Goal: Task Accomplishment & Management: Manage account settings

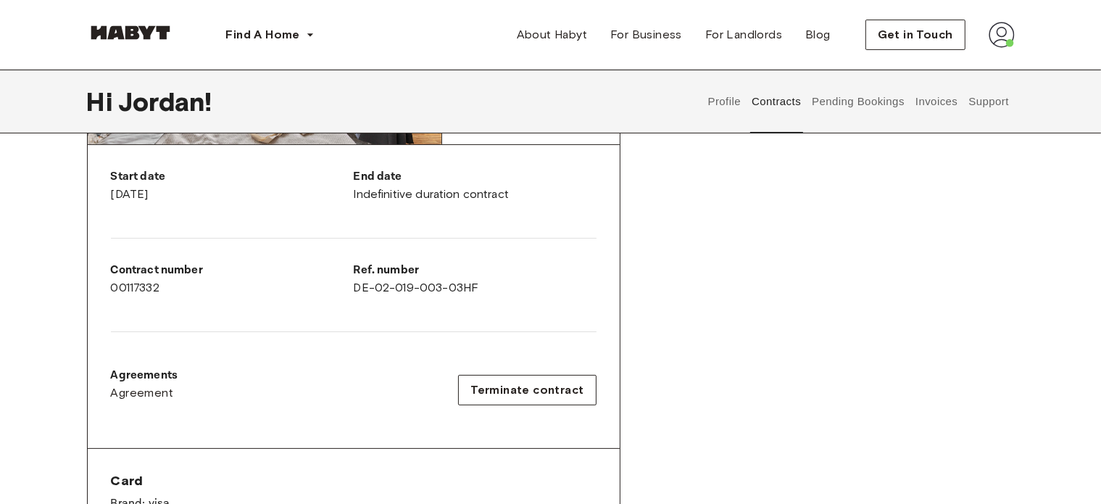
scroll to position [261, 0]
click at [509, 394] on span "Terminate contract" at bounding box center [526, 390] width 113 height 17
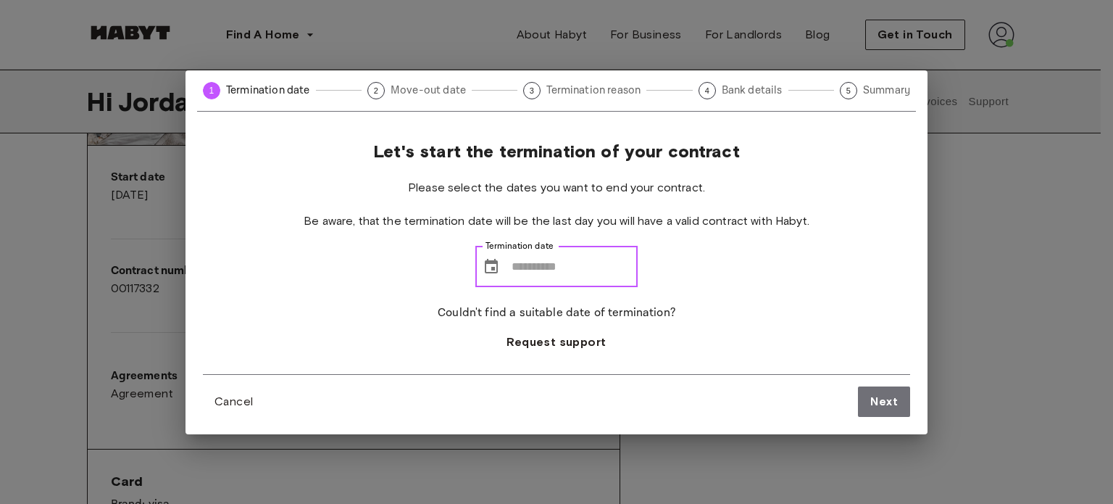
click at [533, 275] on input "Termination date" at bounding box center [575, 266] width 126 height 41
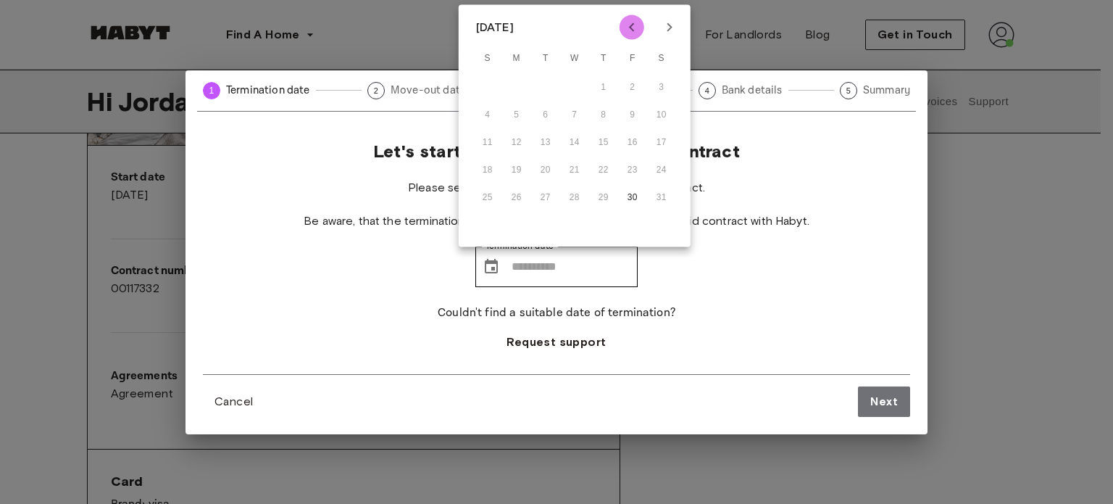
click at [629, 24] on icon "Previous month" at bounding box center [631, 27] width 17 height 17
click at [630, 24] on icon "Previous month" at bounding box center [631, 27] width 17 height 17
click at [752, 157] on div "Let's start the termination of your contract Please select the dates you want t…" at bounding box center [556, 257] width 707 height 233
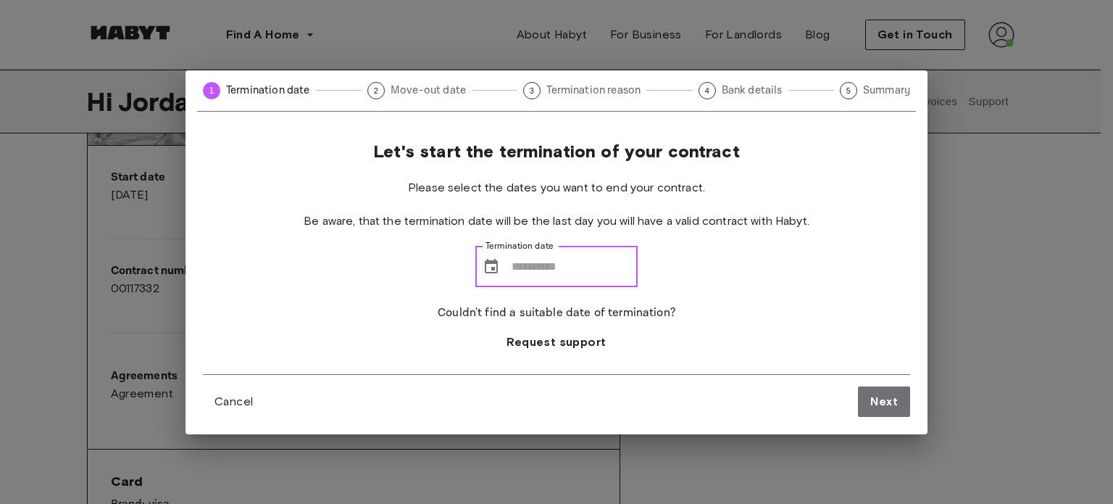
click at [484, 270] on icon "Choose date" at bounding box center [491, 266] width 17 height 17
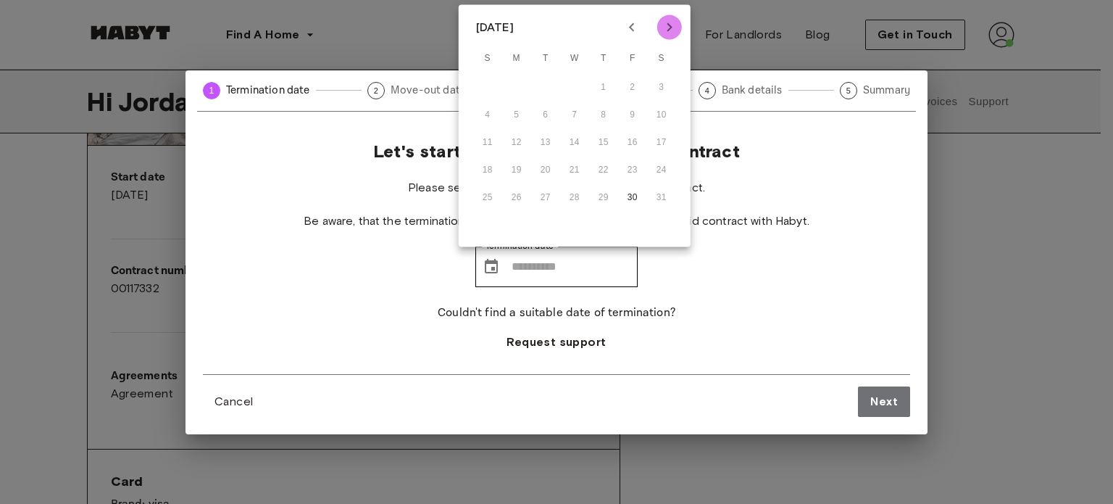
click at [673, 28] on icon "Next month" at bounding box center [669, 27] width 17 height 17
click at [670, 26] on icon "Next month" at bounding box center [669, 27] width 5 height 9
click at [630, 21] on icon "Previous month" at bounding box center [631, 27] width 17 height 17
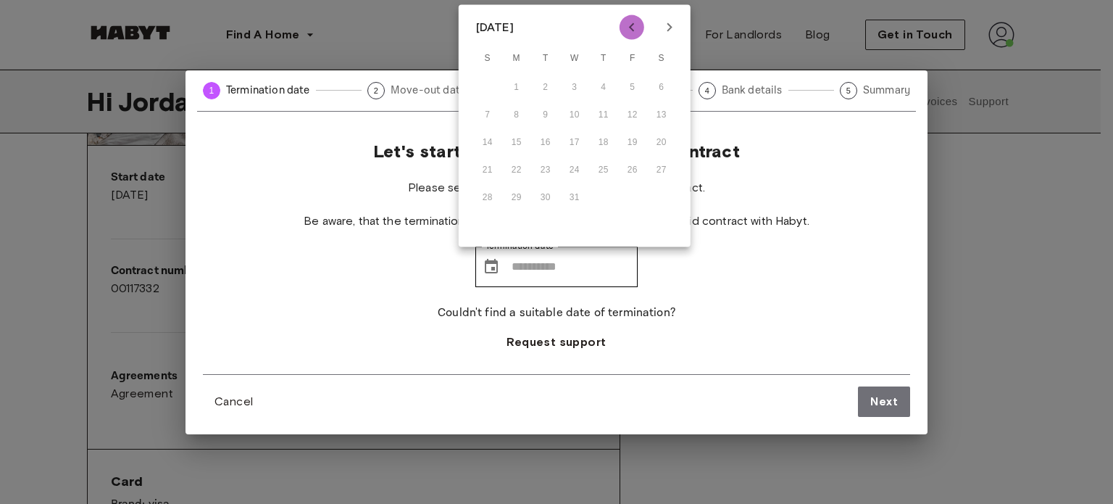
click at [630, 21] on icon "Previous month" at bounding box center [631, 27] width 17 height 17
click at [631, 20] on icon "Previous month" at bounding box center [631, 27] width 17 height 17
click at [670, 21] on icon "Next month" at bounding box center [669, 27] width 17 height 17
click at [670, 23] on icon "Next month" at bounding box center [669, 27] width 17 height 17
click at [562, 149] on div "14 15 16 17 18 19 20" at bounding box center [575, 143] width 232 height 26
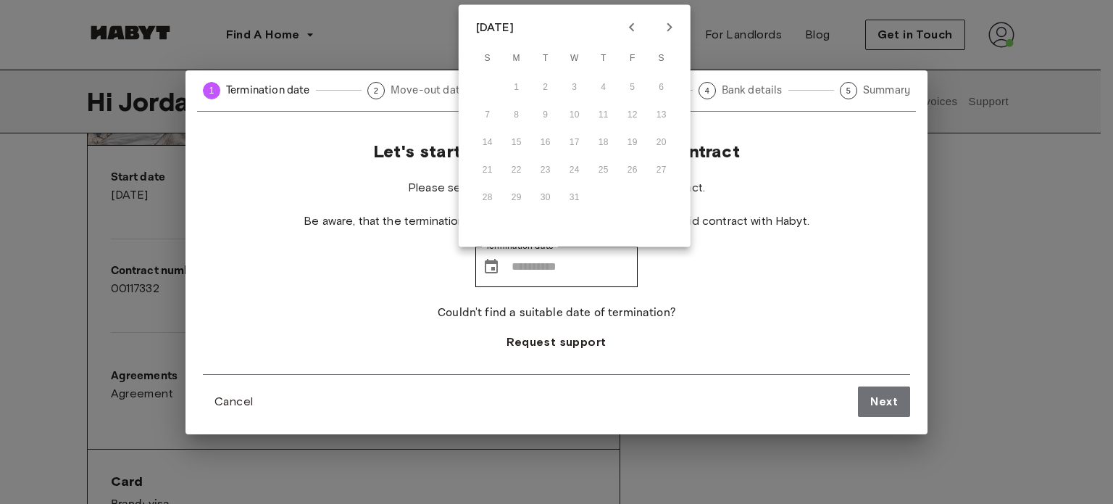
click at [585, 169] on div "21 22 23 24 25 26 27" at bounding box center [575, 170] width 232 height 26
click at [665, 32] on icon "Next month" at bounding box center [669, 27] width 17 height 17
click at [630, 31] on icon "Previous month" at bounding box center [631, 27] width 17 height 17
click at [766, 160] on div "Let's start the termination of your contract Please select the dates you want t…" at bounding box center [556, 257] width 707 height 233
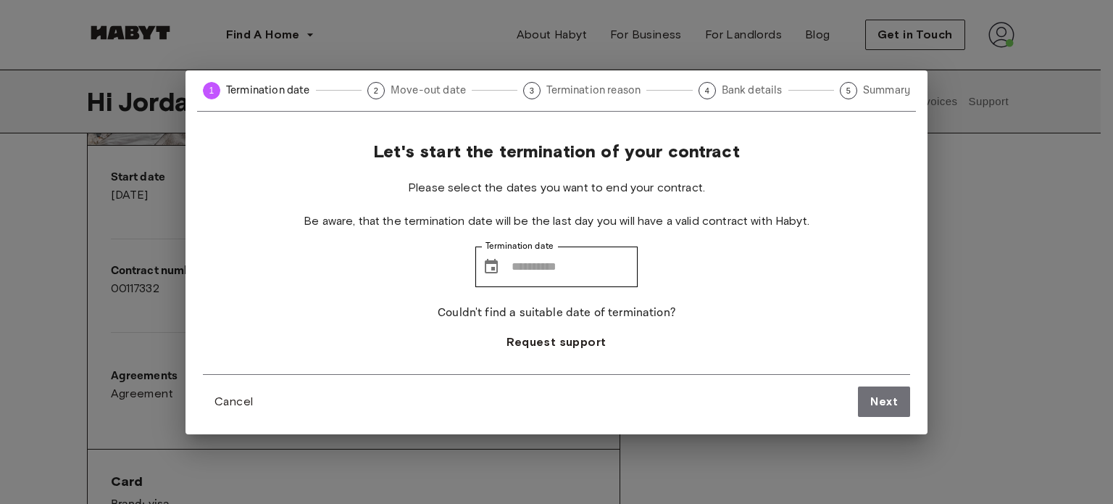
click at [560, 312] on p "Couldn't find a suitable date of termination?" at bounding box center [557, 312] width 238 height 17
click at [552, 347] on span "Request support" at bounding box center [556, 341] width 99 height 17
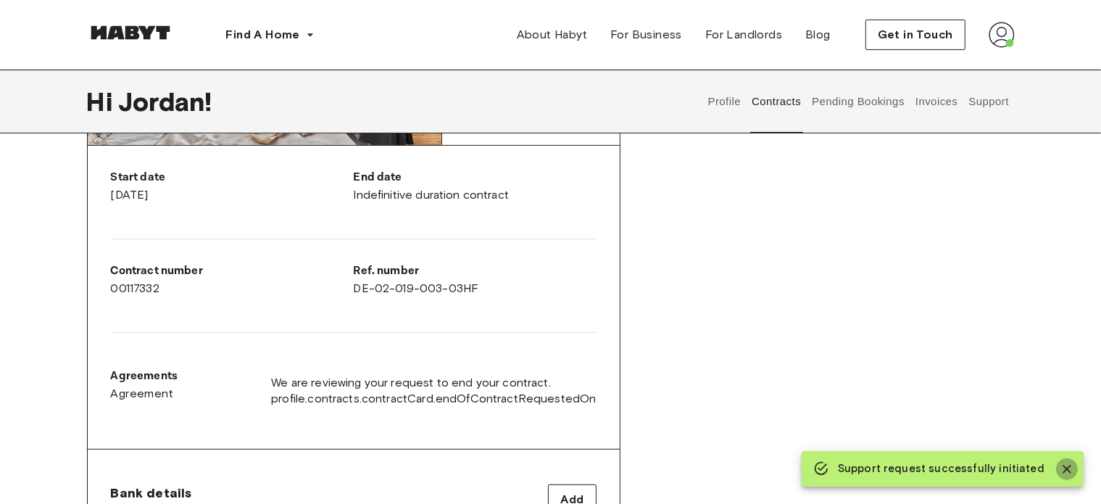
click at [1073, 467] on icon "Close" at bounding box center [1067, 469] width 14 height 14
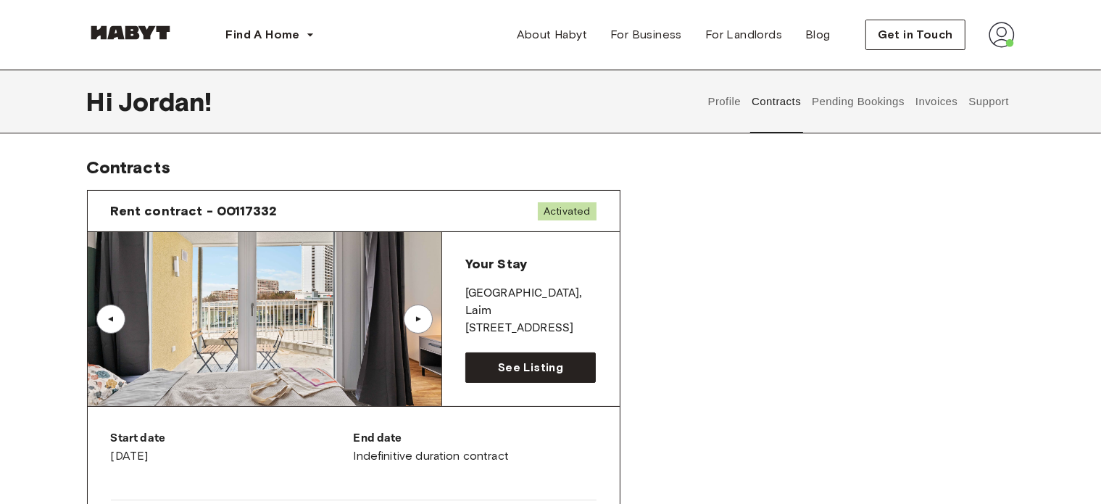
scroll to position [0, 0]
click at [523, 370] on span "See Listing" at bounding box center [530, 367] width 65 height 17
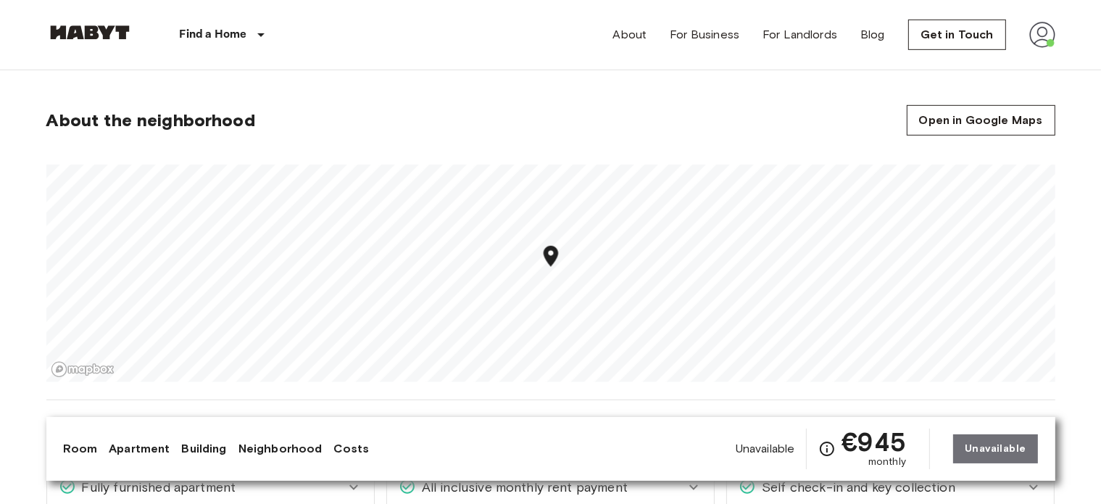
scroll to position [900, 0]
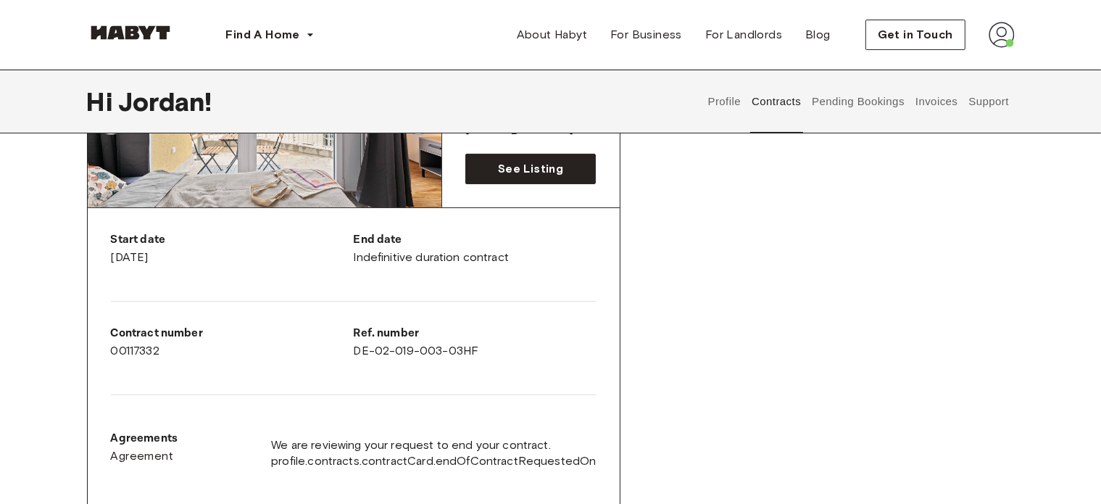
scroll to position [197, 0]
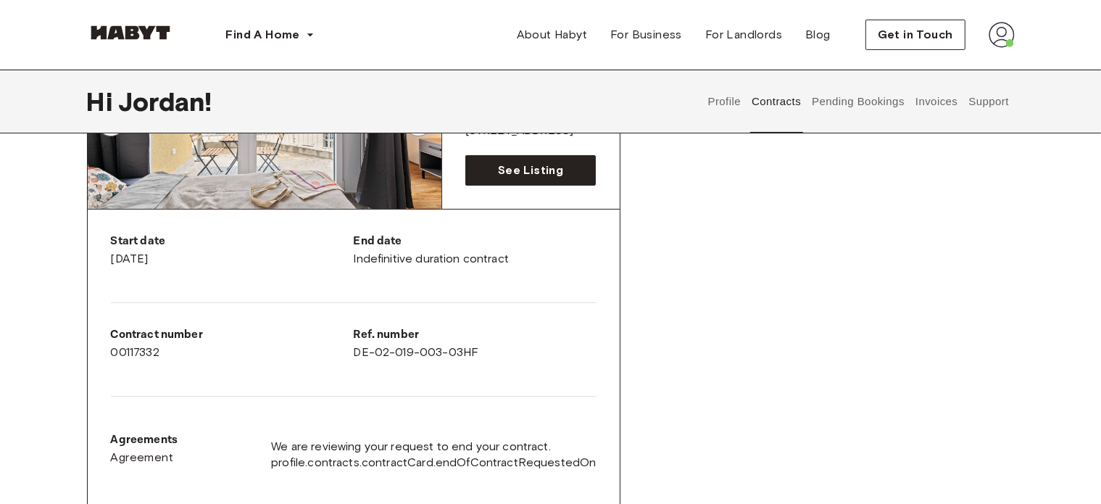
click at [1003, 40] on img at bounding box center [1002, 35] width 26 height 26
click at [945, 69] on span "Profile" at bounding box center [957, 67] width 36 height 17
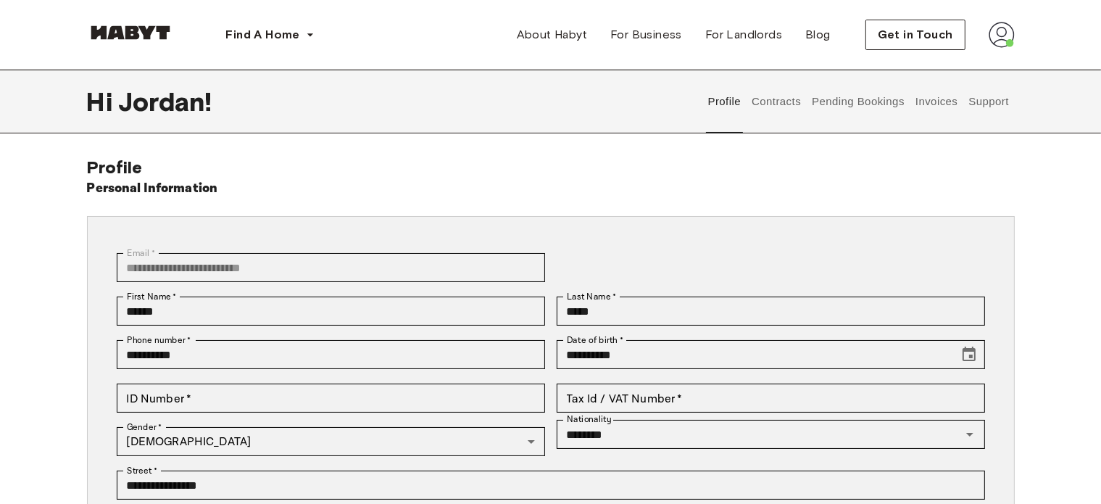
click at [771, 104] on button "Contracts" at bounding box center [776, 102] width 53 height 64
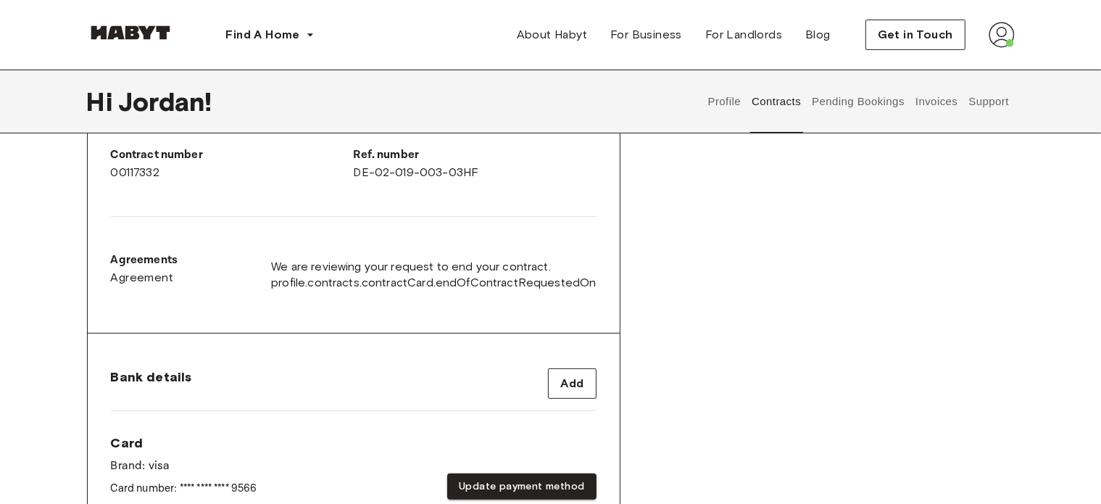
scroll to position [332, 0]
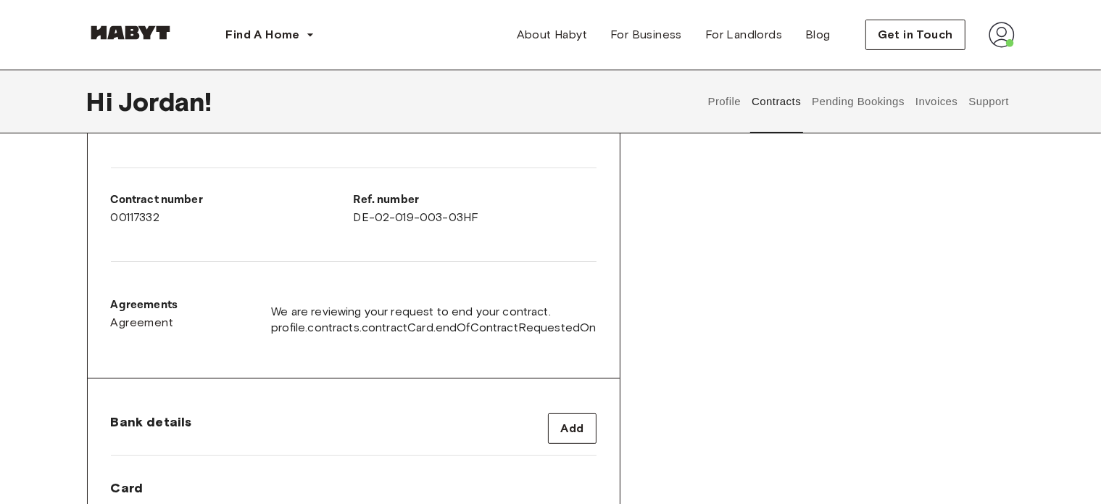
click at [861, 99] on button "Pending Bookings" at bounding box center [858, 102] width 96 height 64
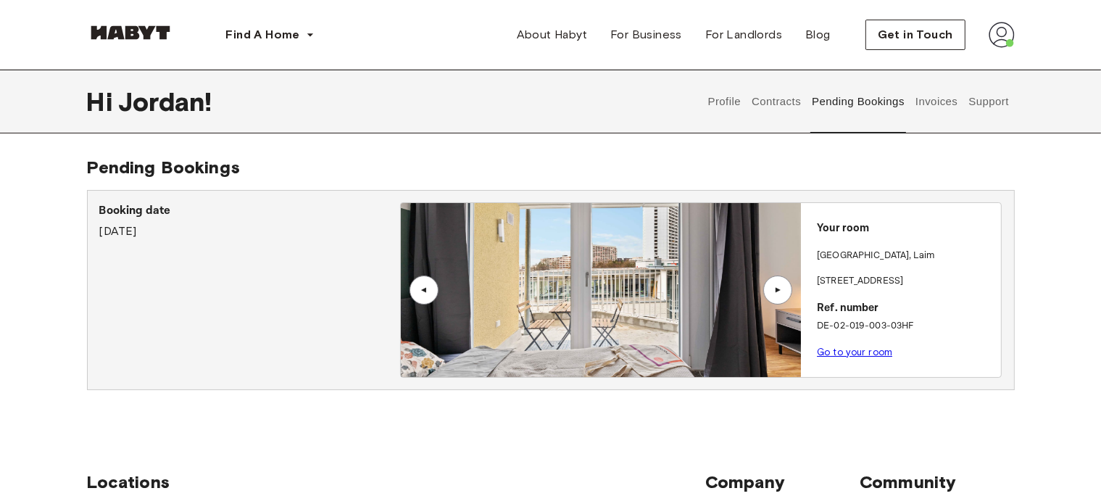
click at [938, 93] on button "Invoices" at bounding box center [936, 102] width 46 height 64
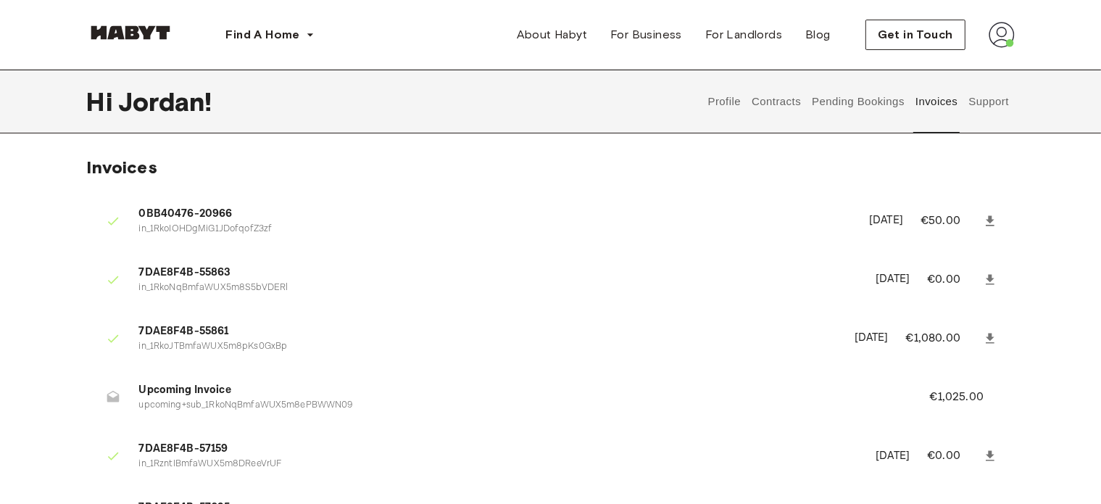
click at [768, 110] on button "Contracts" at bounding box center [776, 102] width 53 height 64
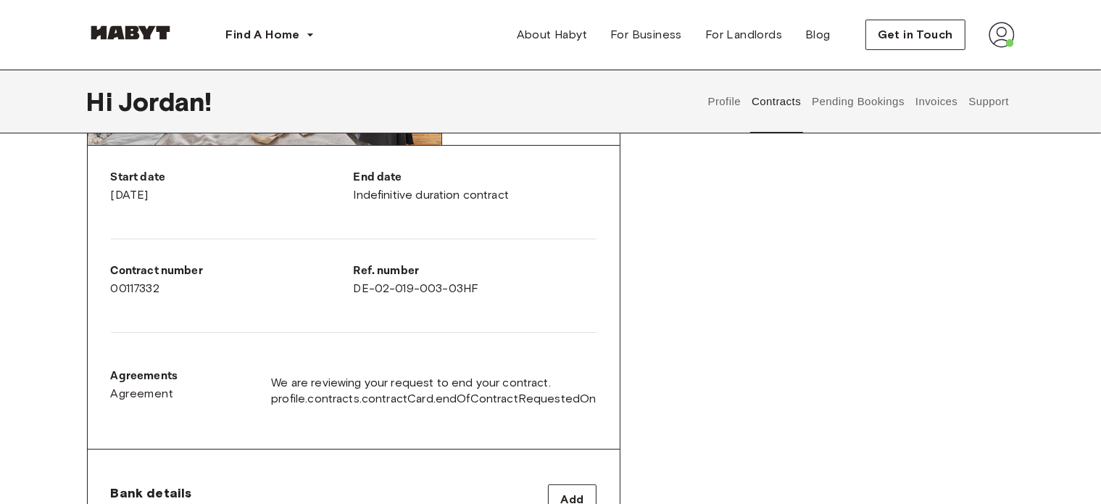
scroll to position [191, 0]
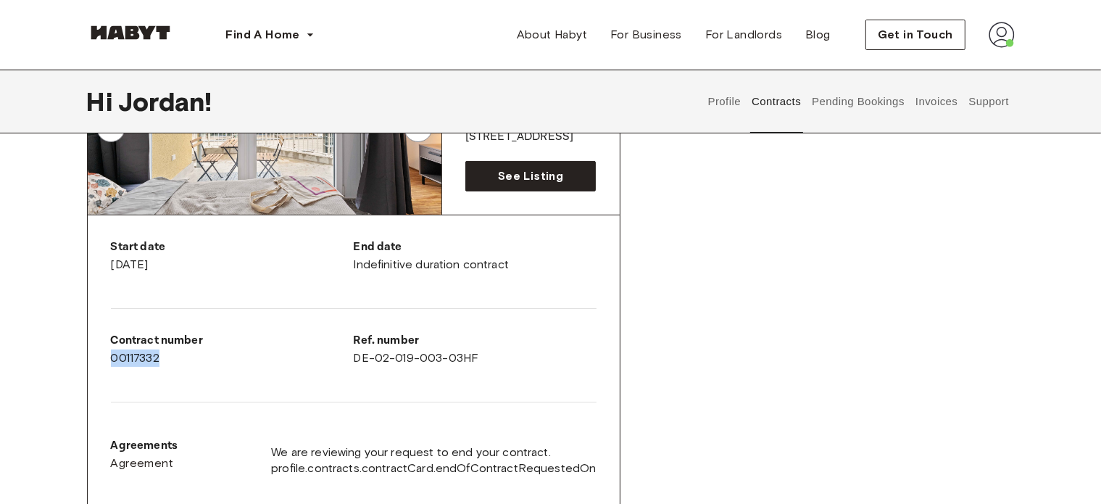
drag, startPoint x: 112, startPoint y: 361, endPoint x: 167, endPoint y: 359, distance: 54.4
click at [167, 359] on div "Contract number 00117332" at bounding box center [232, 349] width 243 height 35
copy div "00117332"
